Goal: Find specific page/section: Find specific page/section

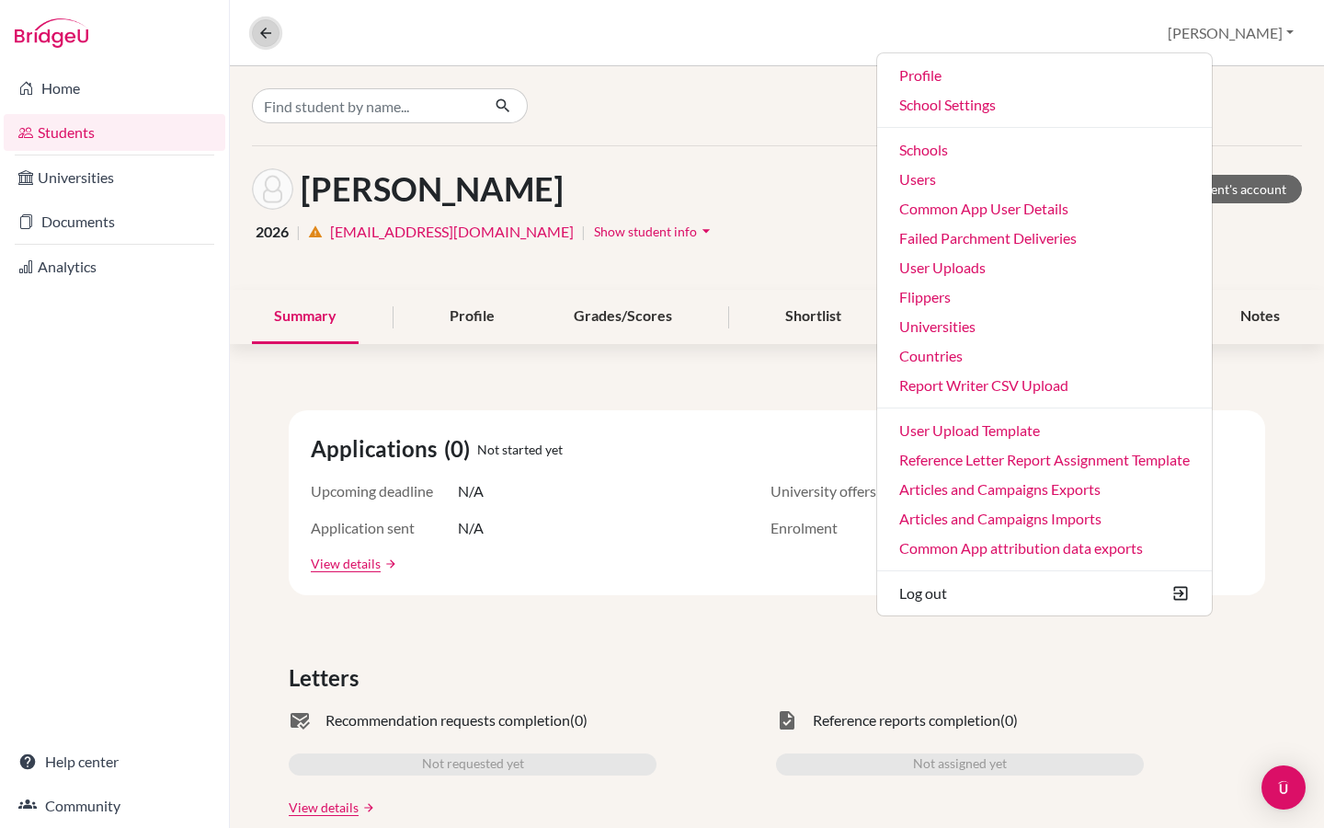
click at [260, 42] on button at bounding box center [266, 33] width 28 height 28
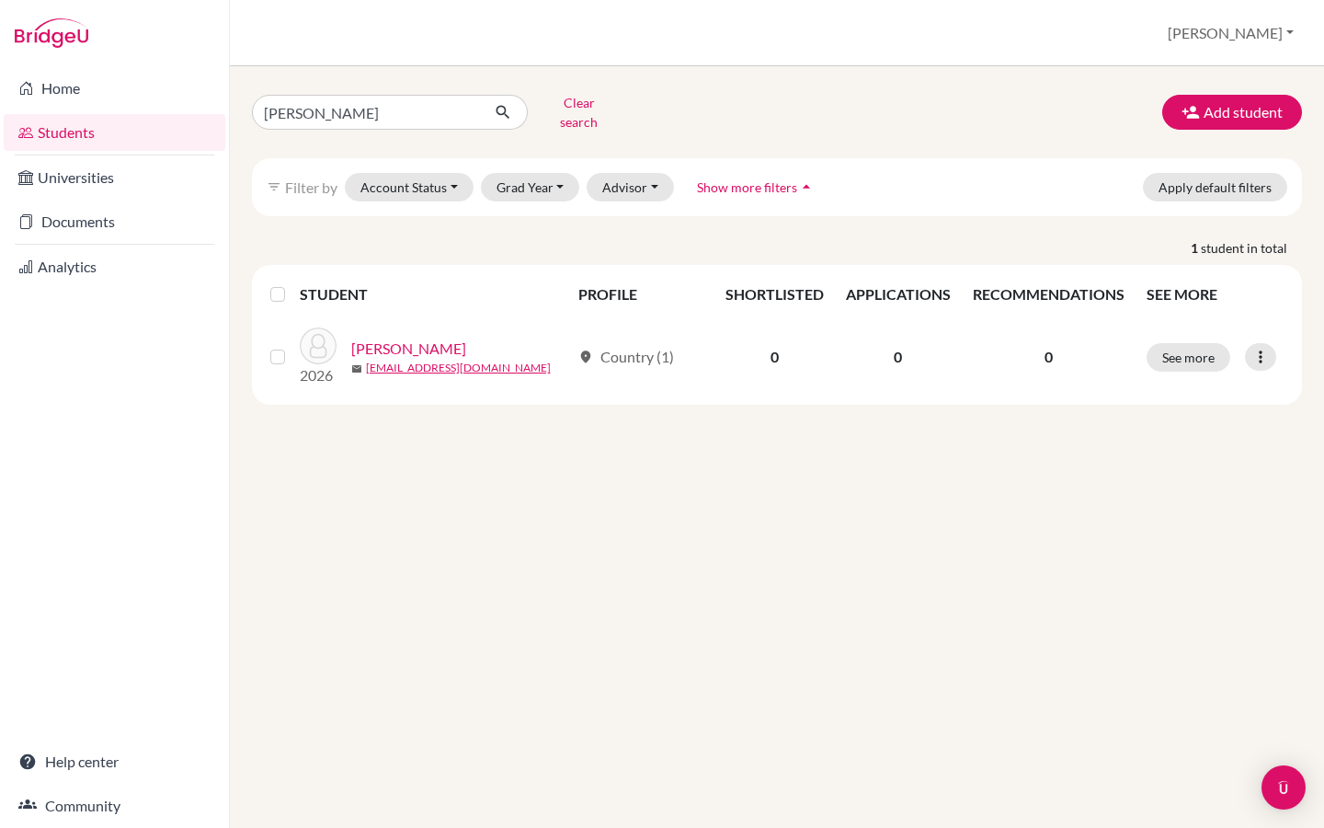
click at [1264, 51] on div "Students overview Riya Profile School Settings Admin Schools Users Common App U…" at bounding box center [777, 33] width 1094 height 66
click at [1264, 39] on button "[PERSON_NAME]" at bounding box center [1230, 33] width 143 height 35
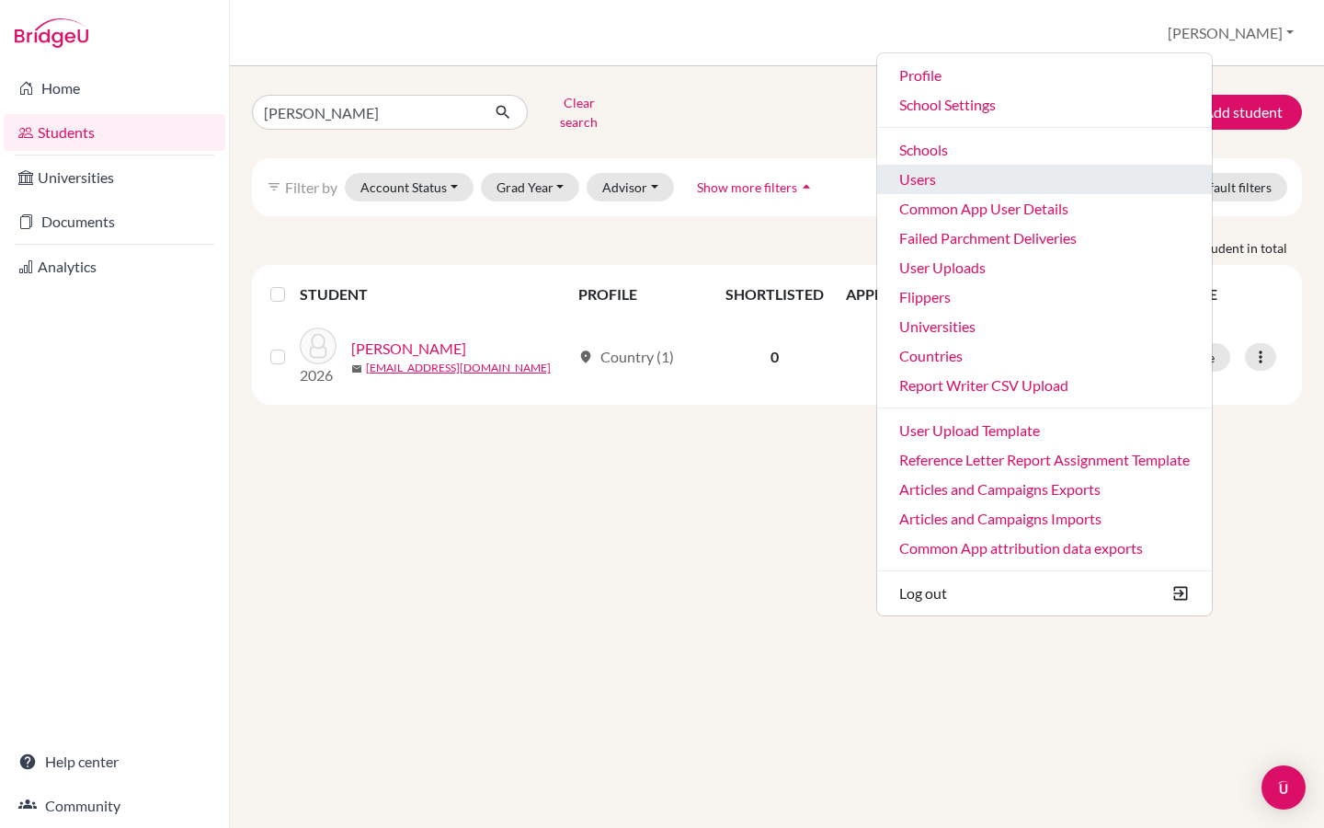
click at [1032, 183] on link "Users" at bounding box center [1044, 179] width 335 height 29
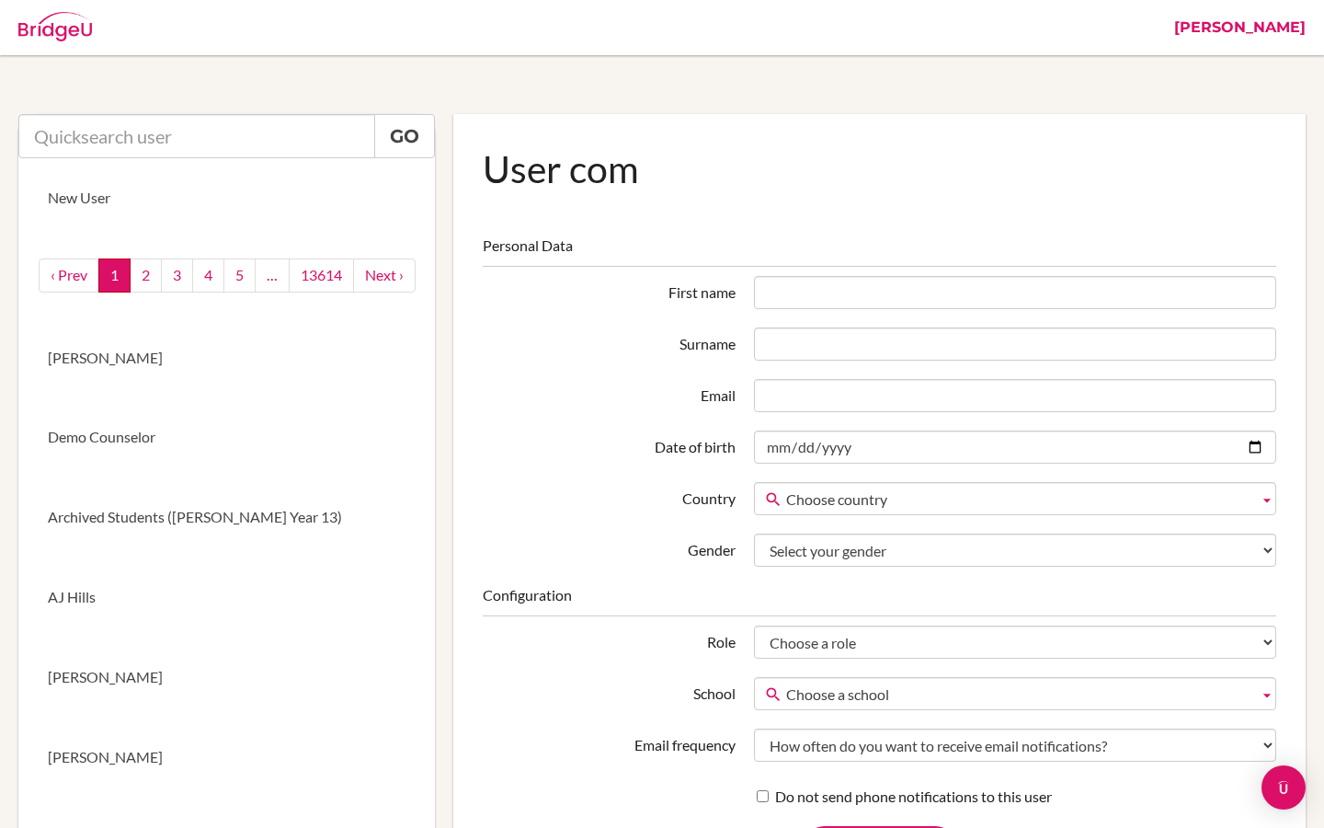
click at [1303, 33] on link "[PERSON_NAME]" at bounding box center [1240, 27] width 150 height 55
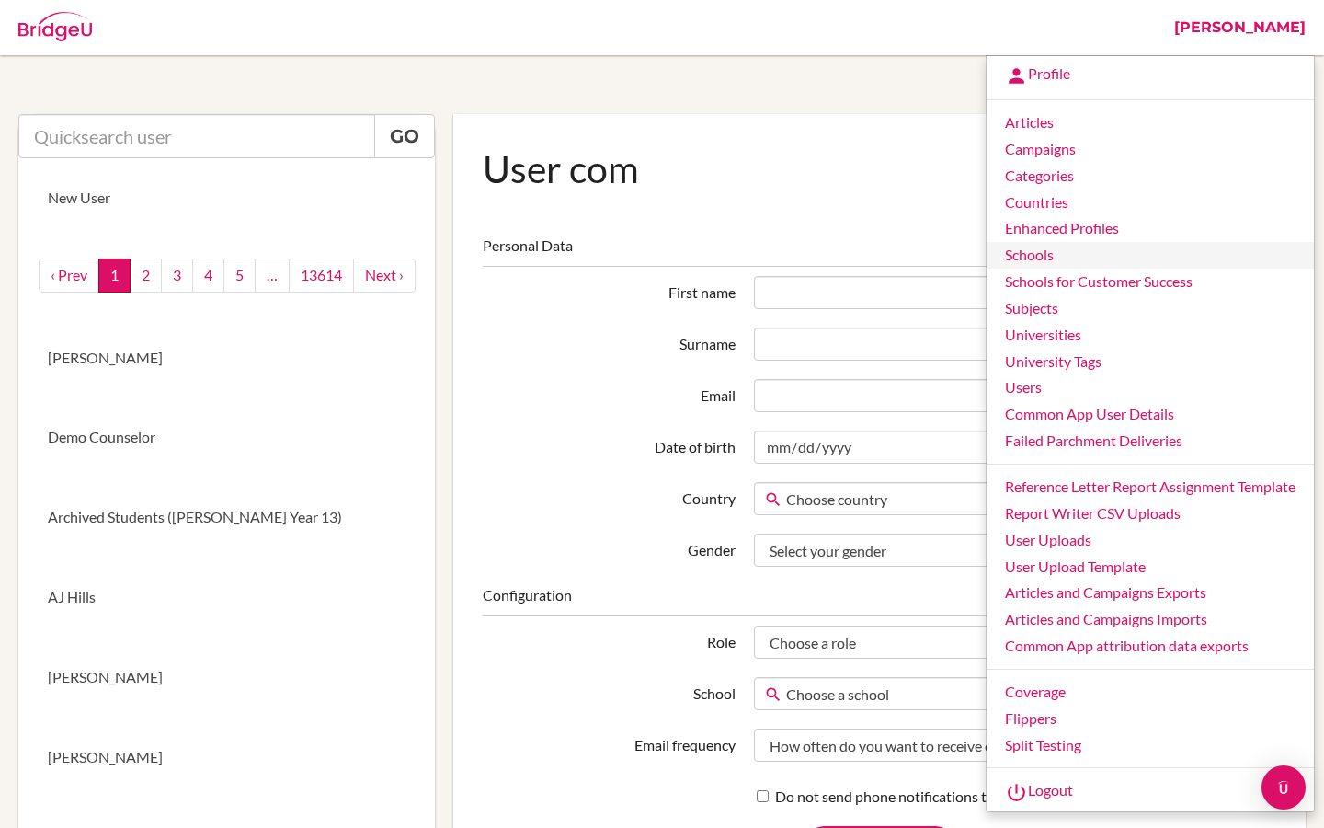
click at [1062, 258] on link "Schools" at bounding box center [1150, 255] width 327 height 27
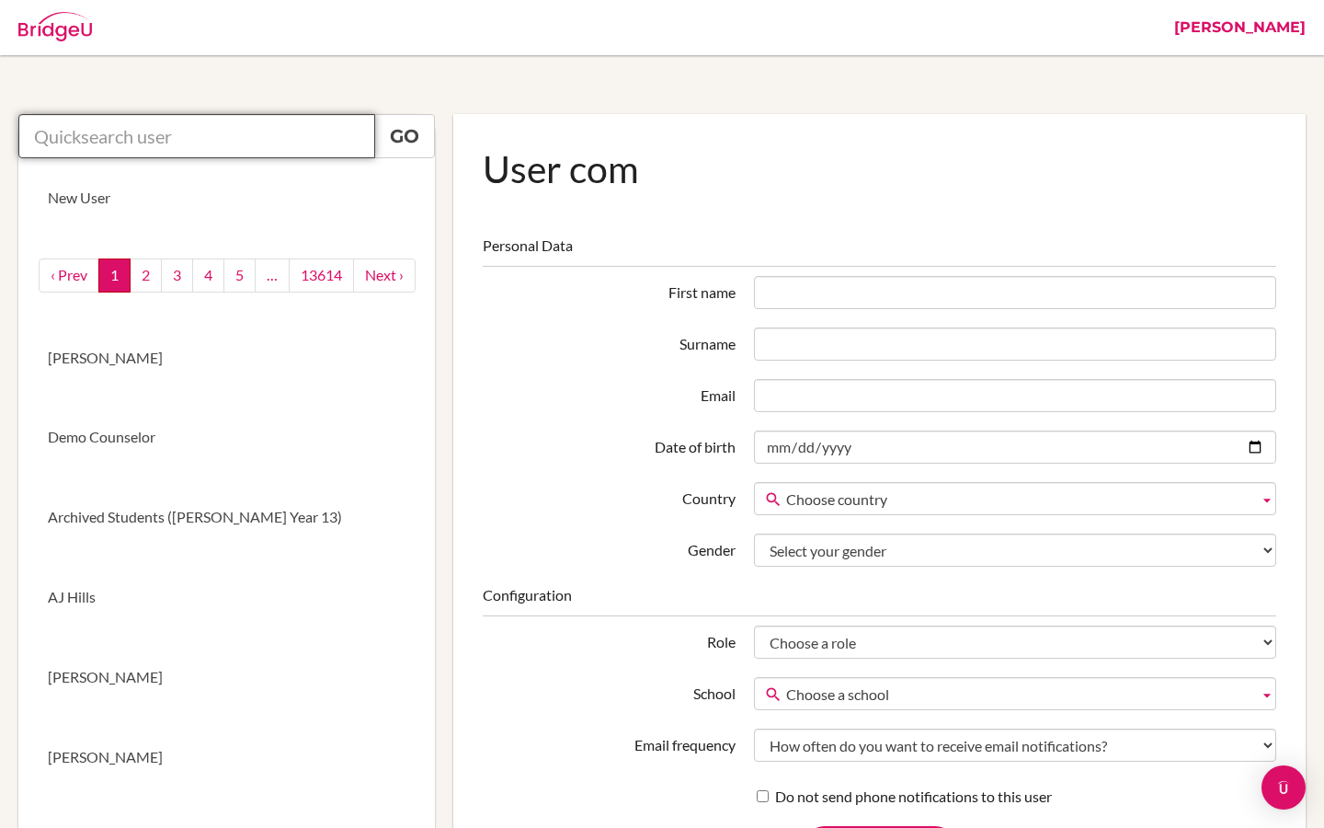
click at [225, 145] on input "text" at bounding box center [196, 136] width 357 height 44
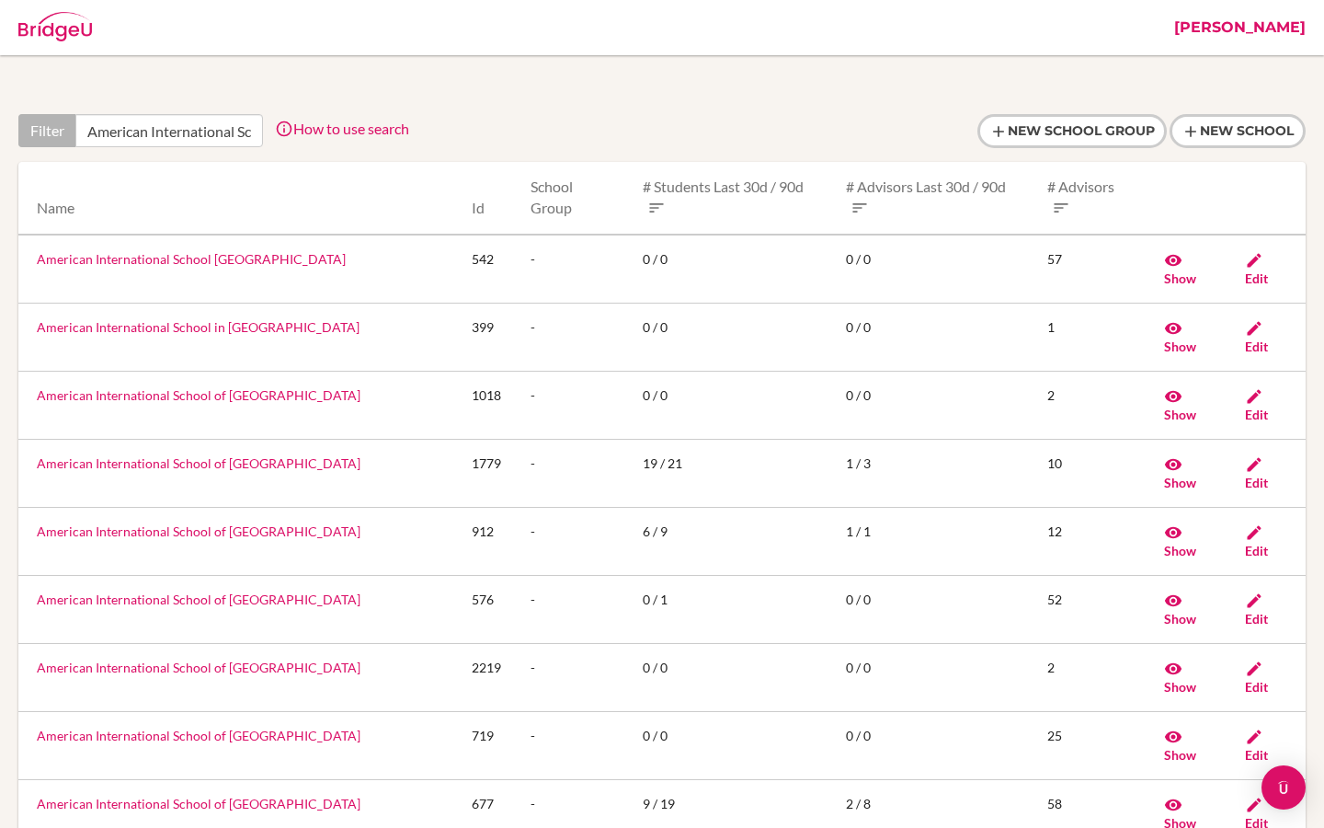
scroll to position [0, 41]
click at [185, 140] on input "American International School" at bounding box center [169, 130] width 188 height 33
click at [92, 131] on input "American International School" at bounding box center [169, 130] width 188 height 33
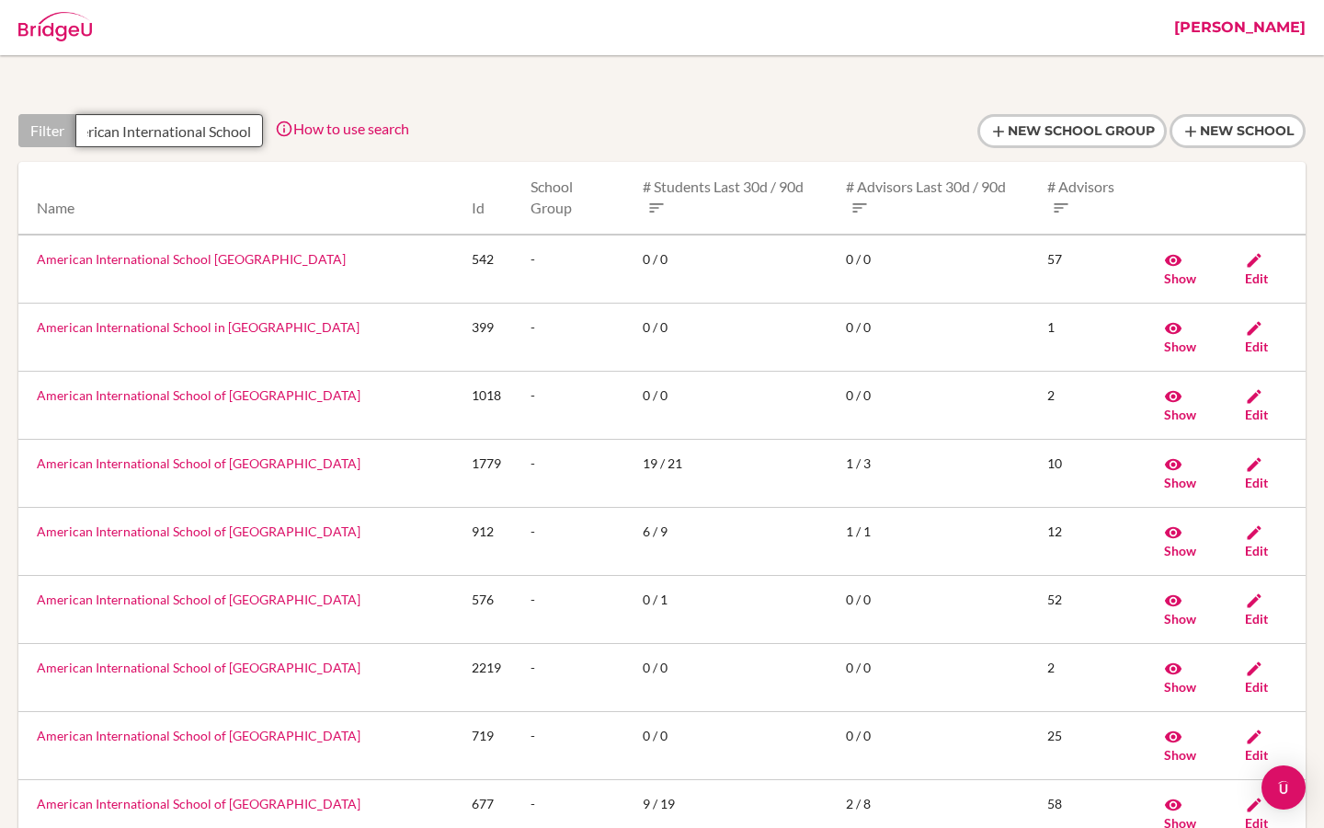
drag, startPoint x: 87, startPoint y: 130, endPoint x: 283, endPoint y: 151, distance: 197.0
click at [283, 151] on div "Filter American International School How to use search Filter by school name, a…" at bounding box center [661, 138] width 1287 height 48
paste input "of Zagreb"
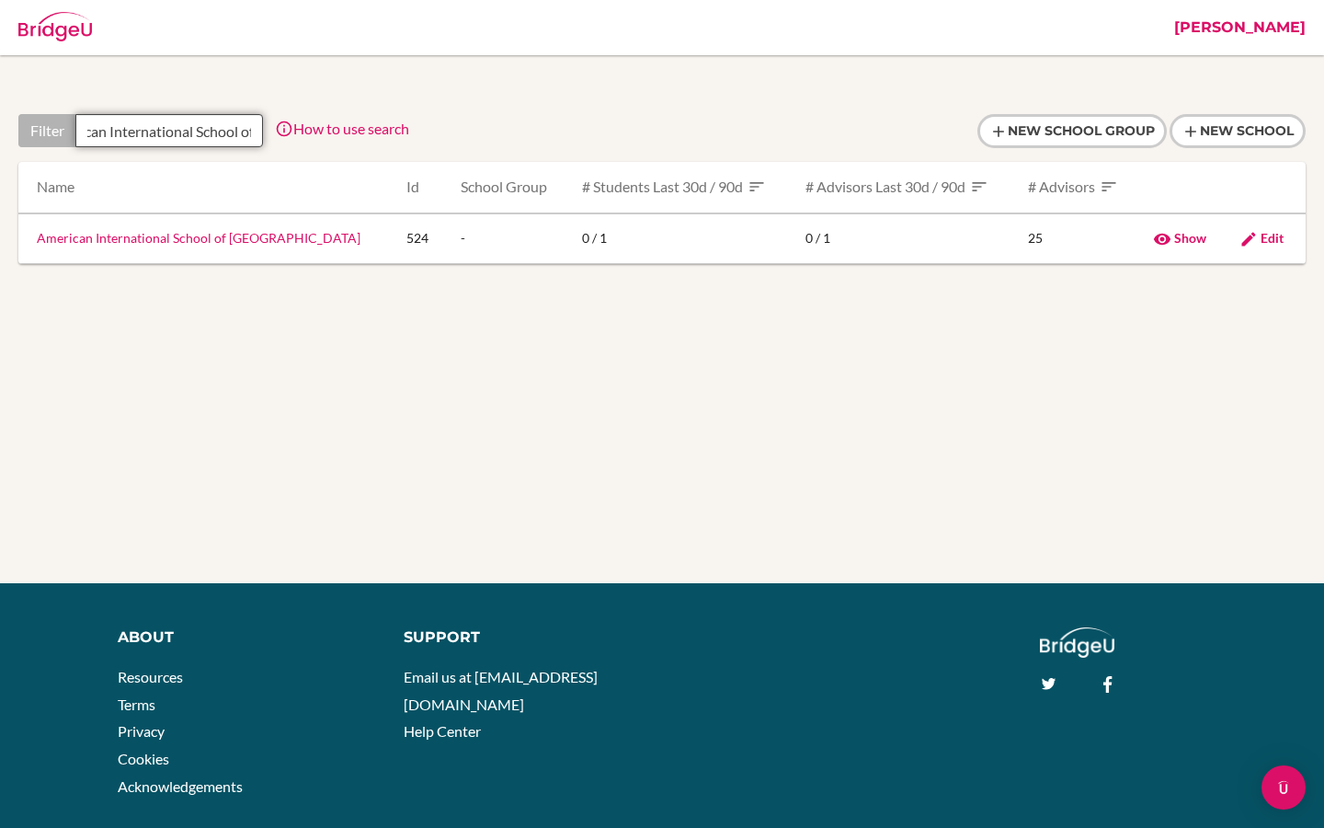
scroll to position [0, 104]
type input "American International School of Zagreb"
click at [180, 241] on link "American International School of Zagreb" at bounding box center [199, 238] width 324 height 16
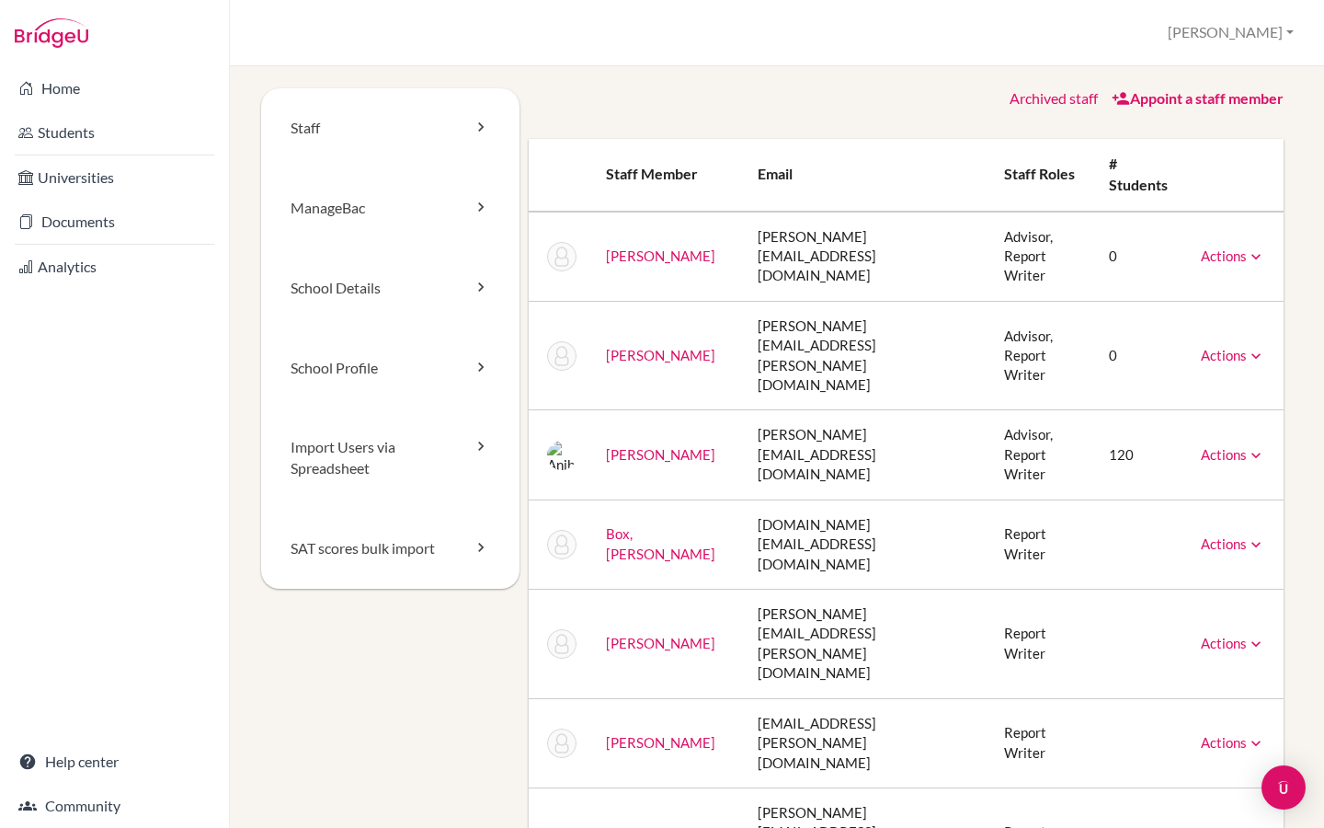
click at [1229, 446] on link "Actions" at bounding box center [1233, 454] width 64 height 17
click at [684, 446] on link "[PERSON_NAME]" at bounding box center [660, 454] width 109 height 17
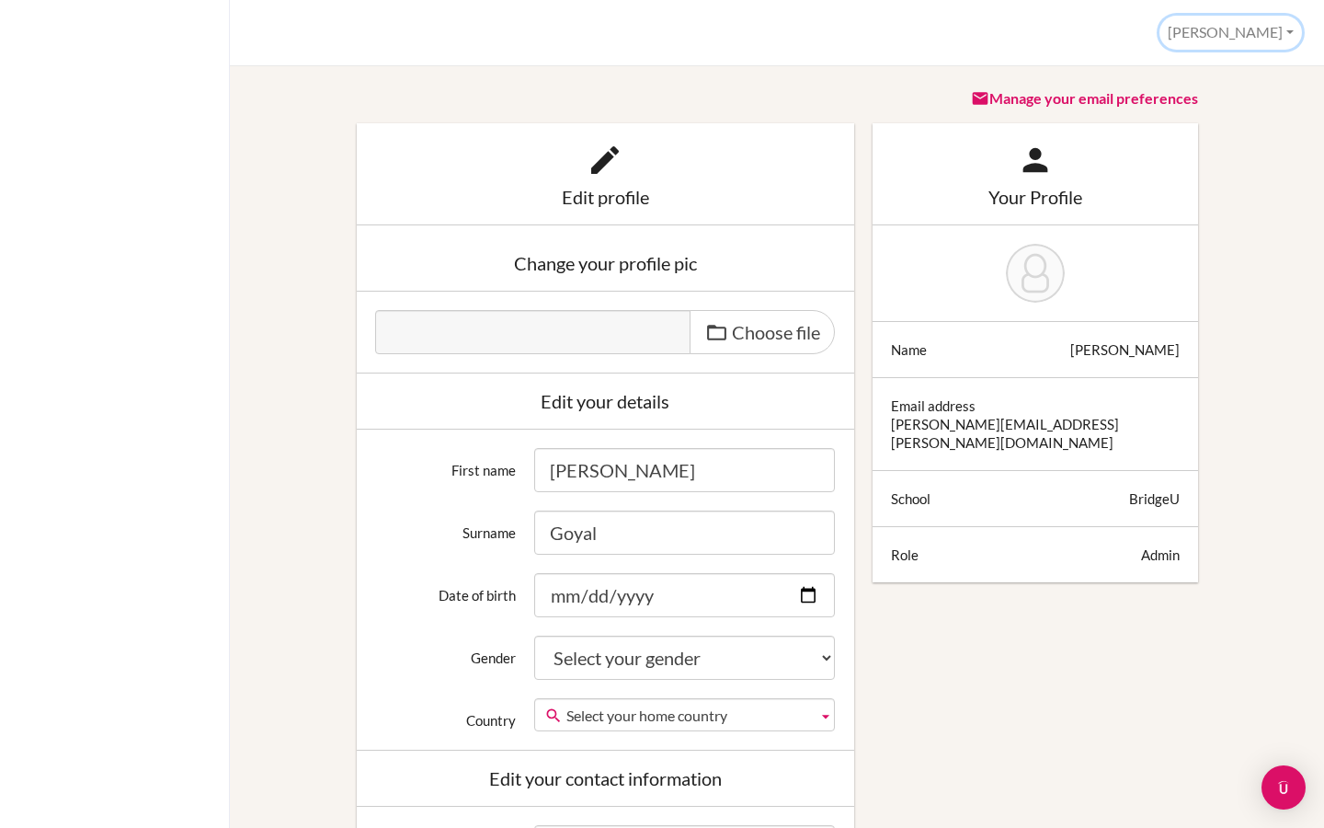
click at [1264, 29] on button "[PERSON_NAME]" at bounding box center [1230, 33] width 143 height 34
